Goal: Share content

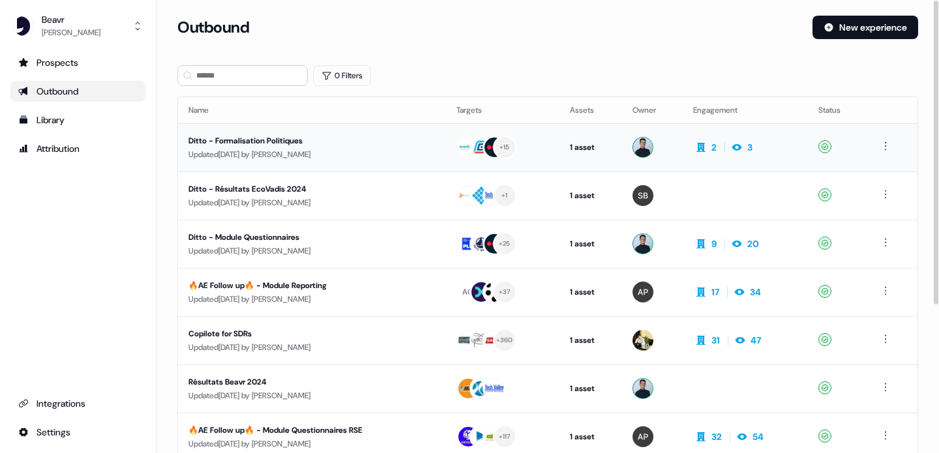
click at [288, 140] on div "Ditto - Formalisation Politiques" at bounding box center [306, 140] width 235 height 13
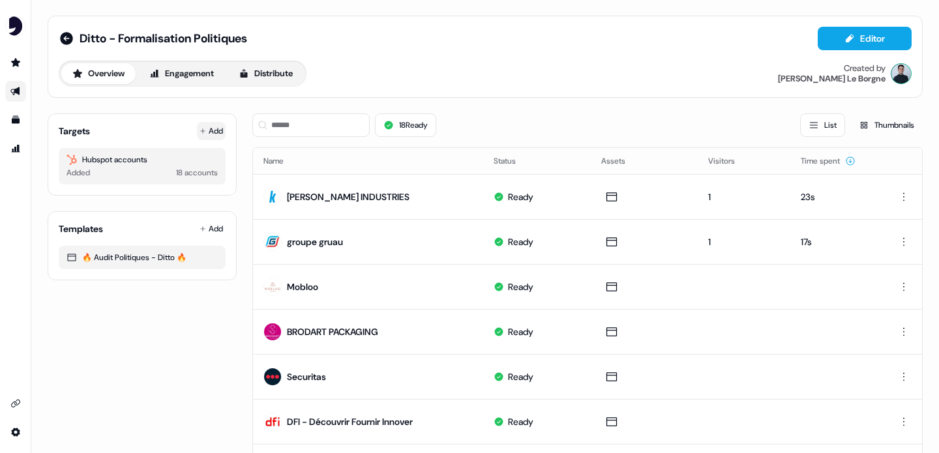
click at [210, 132] on button "Add" at bounding box center [211, 131] width 29 height 18
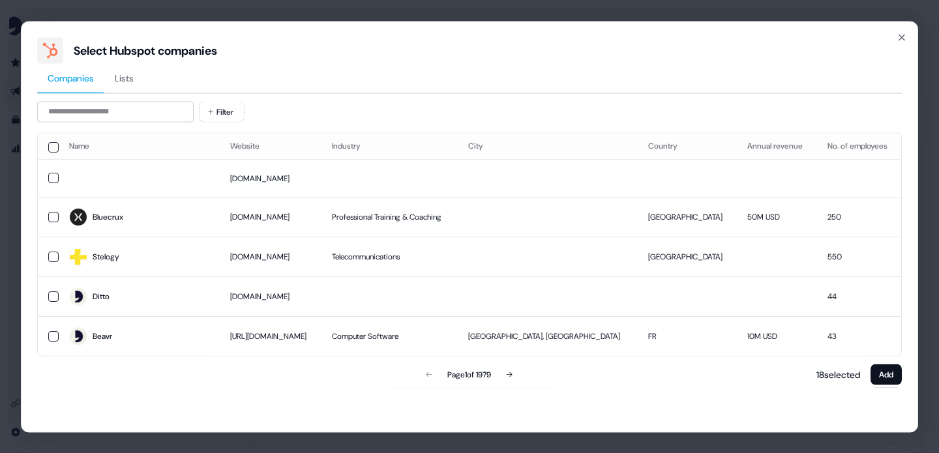
click at [138, 98] on div "Companies Lists Filter Name Website Industry City Country Annual revenue No. of…" at bounding box center [469, 225] width 865 height 324
click at [133, 112] on input at bounding box center [115, 111] width 157 height 21
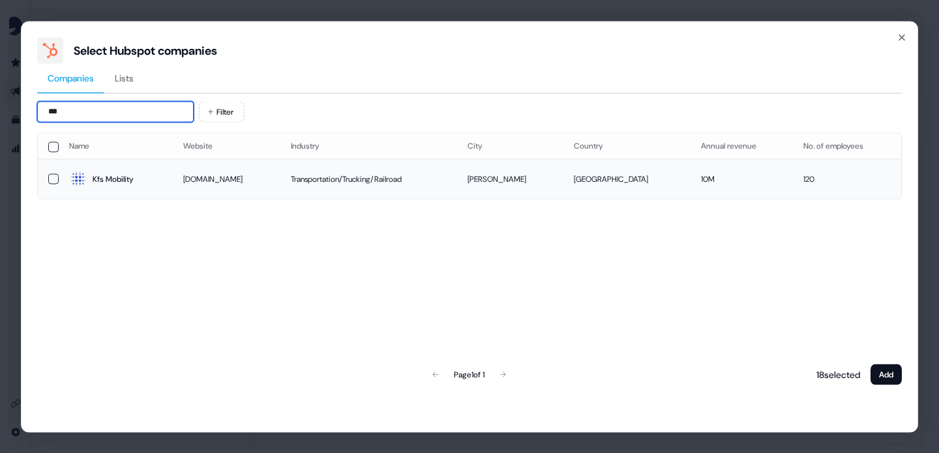
type input "***"
click at [50, 181] on button "button" at bounding box center [53, 179] width 10 height 10
click at [893, 374] on button "Add" at bounding box center [886, 374] width 31 height 21
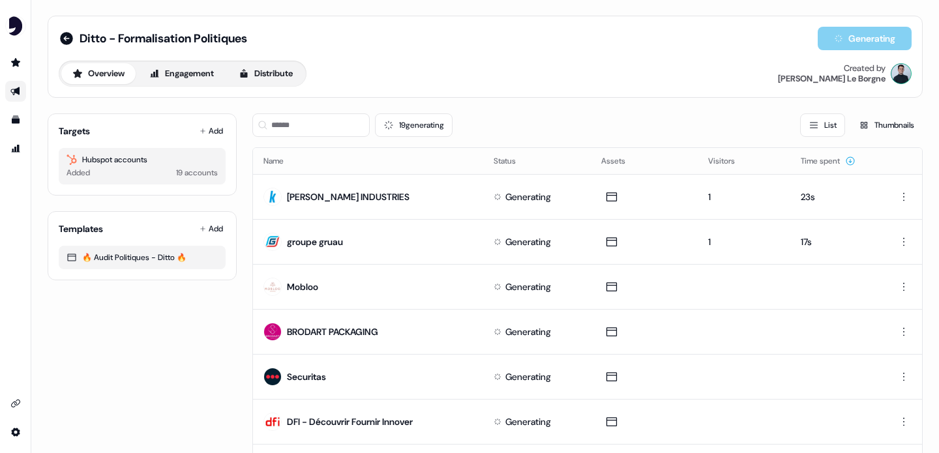
click at [9, 91] on link "Go to outbound experience" at bounding box center [15, 91] width 21 height 21
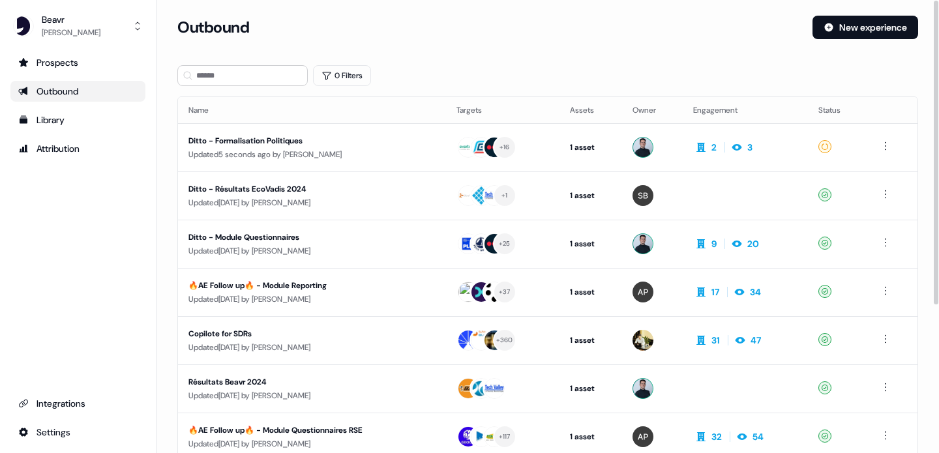
click at [284, 238] on div "Ditto - Module Questionnaires" at bounding box center [306, 237] width 235 height 13
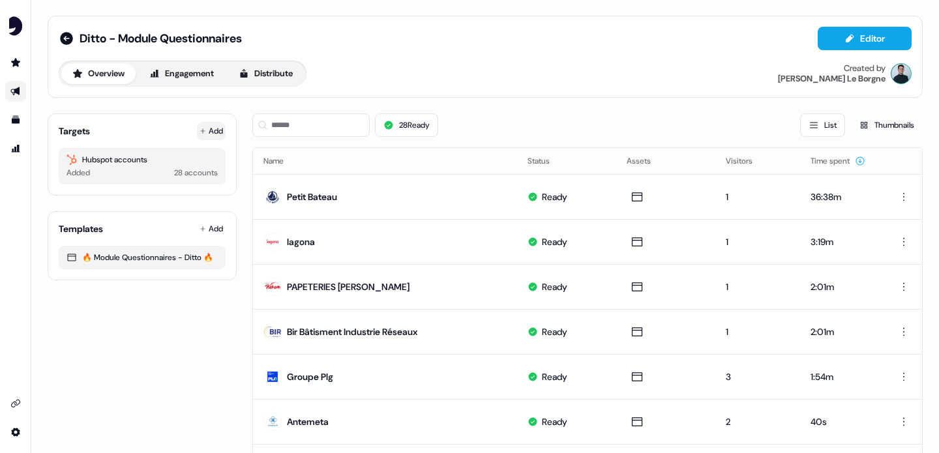
click at [205, 126] on button "Add" at bounding box center [211, 131] width 29 height 18
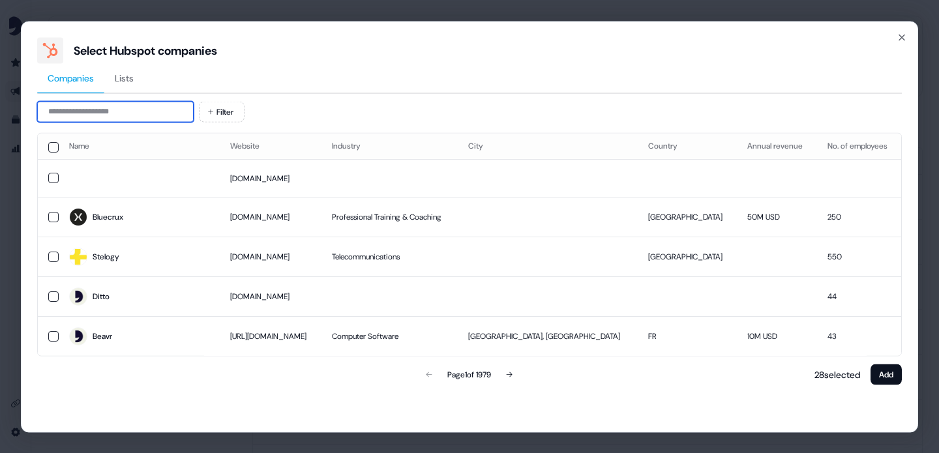
click at [119, 116] on input at bounding box center [115, 111] width 157 height 21
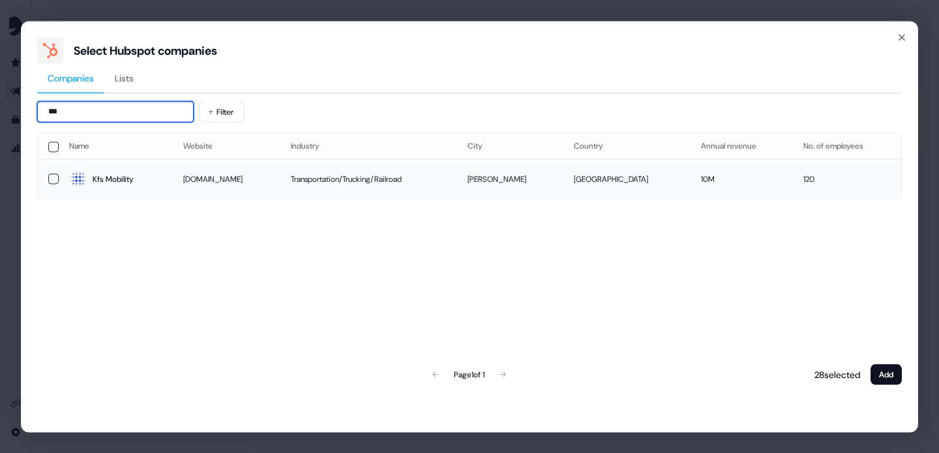
type input "***"
click at [49, 180] on button "button" at bounding box center [53, 179] width 10 height 10
click at [892, 377] on button "Add" at bounding box center [886, 374] width 31 height 21
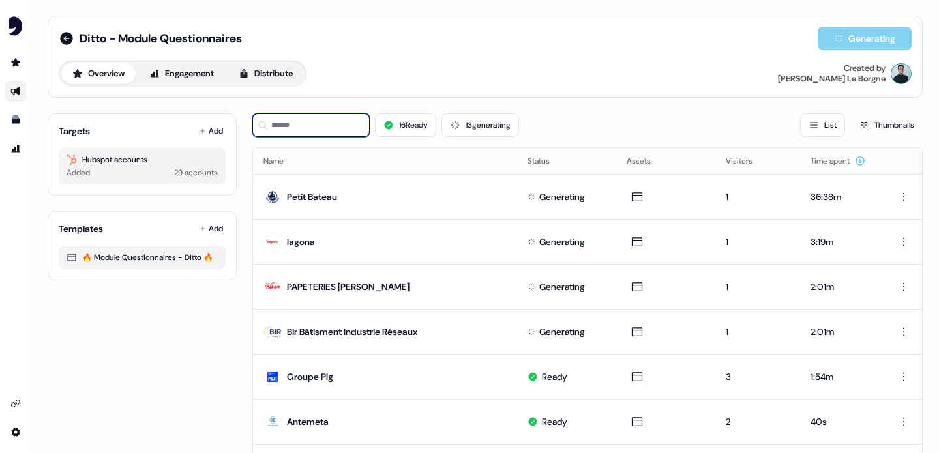
click at [311, 129] on input at bounding box center [310, 125] width 117 height 23
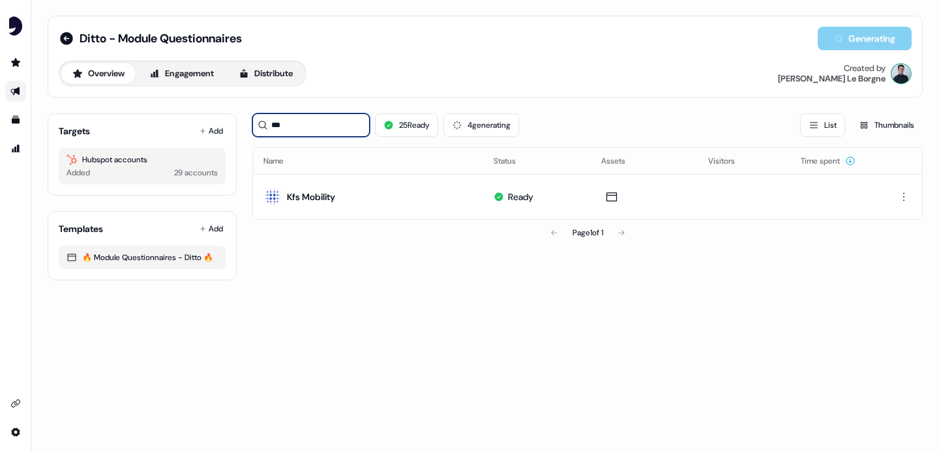
type input "***"
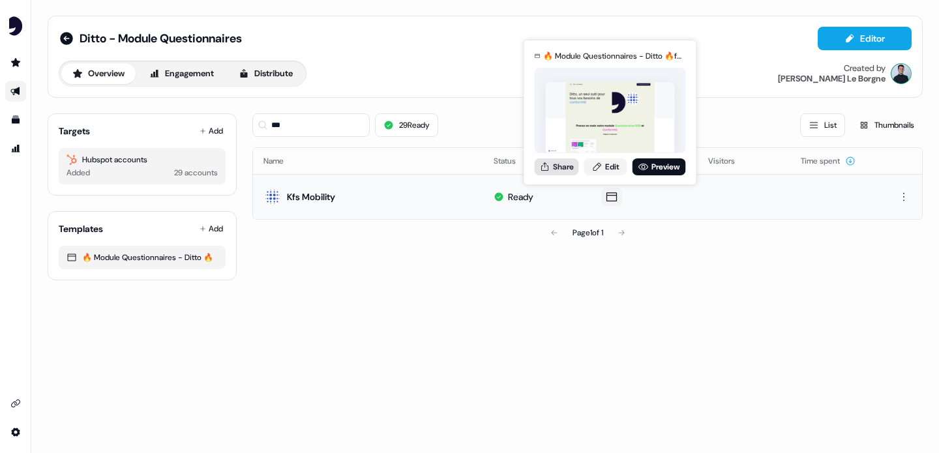
click at [556, 173] on button "Share" at bounding box center [557, 167] width 44 height 17
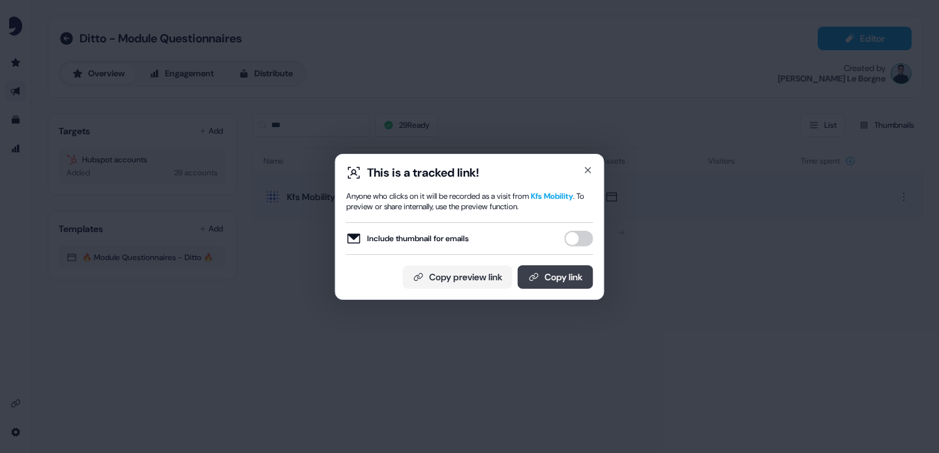
click at [566, 275] on button "Copy link" at bounding box center [556, 276] width 76 height 23
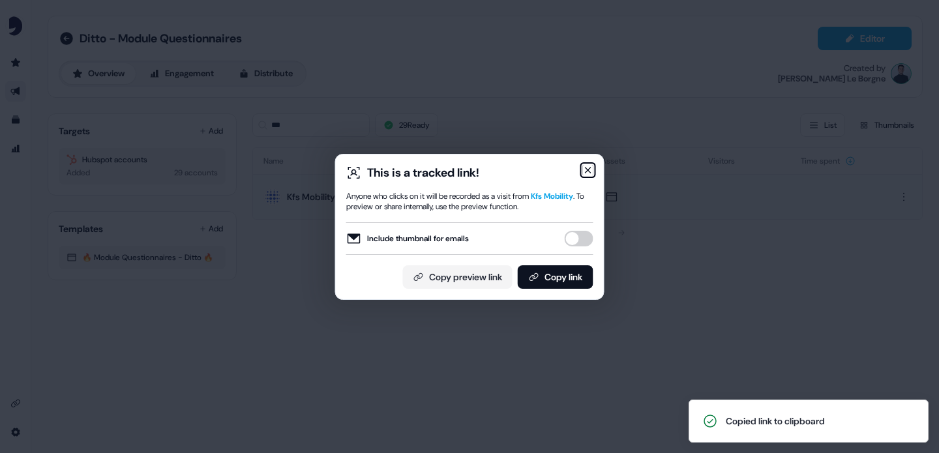
click at [591, 168] on icon "button" at bounding box center [588, 170] width 10 height 10
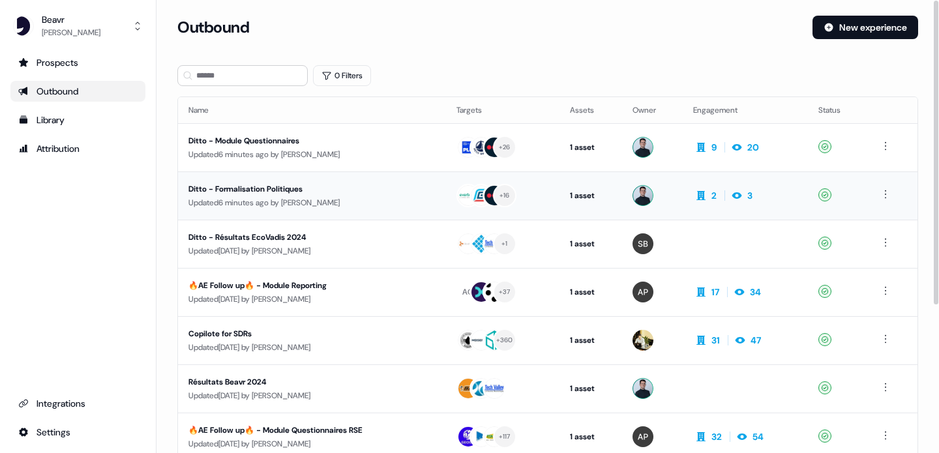
click at [335, 198] on div "Updated 6 minutes ago by [PERSON_NAME]" at bounding box center [312, 202] width 247 height 13
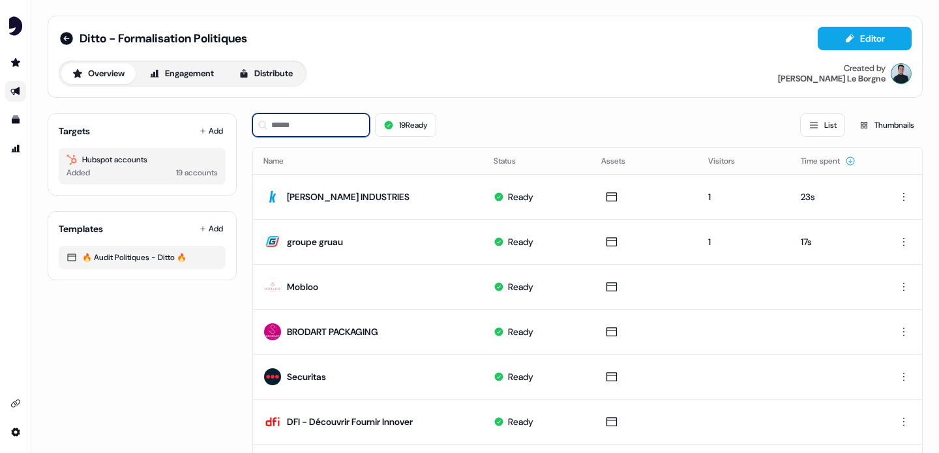
click at [321, 131] on input at bounding box center [310, 125] width 117 height 23
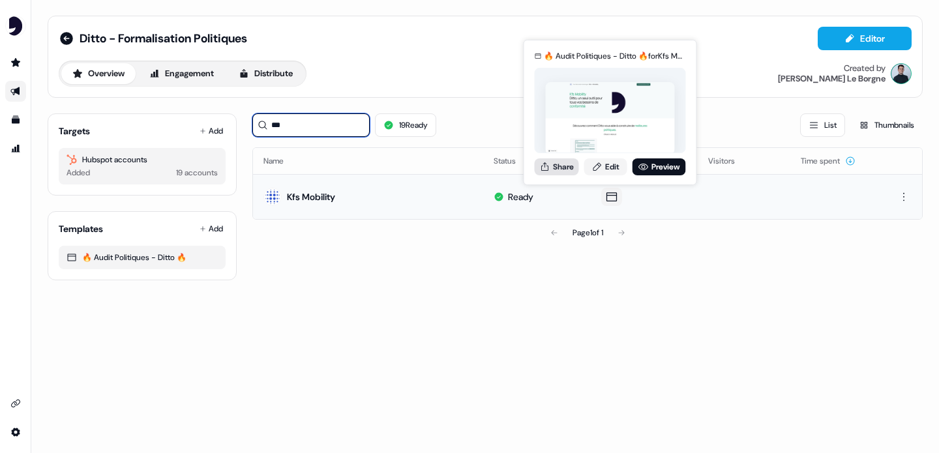
type input "***"
click at [558, 170] on button "Share" at bounding box center [557, 167] width 44 height 17
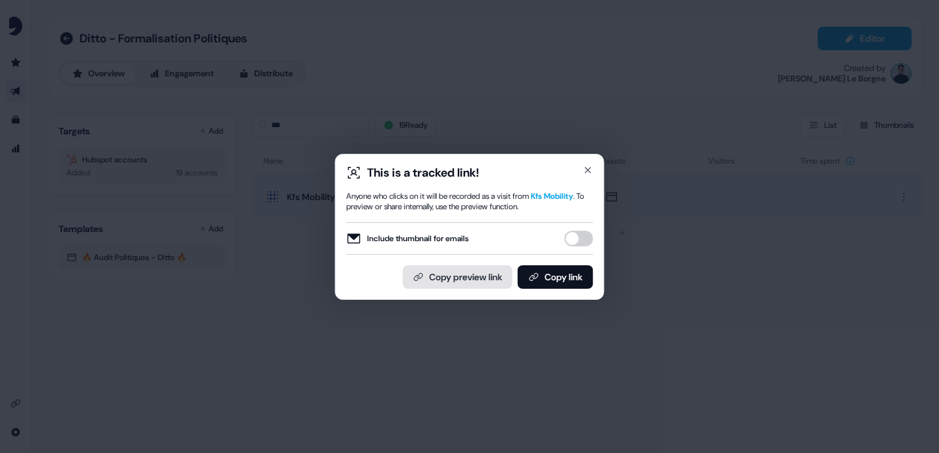
click at [468, 273] on button "Copy preview link" at bounding box center [458, 276] width 110 height 23
